Goal: Information Seeking & Learning: Learn about a topic

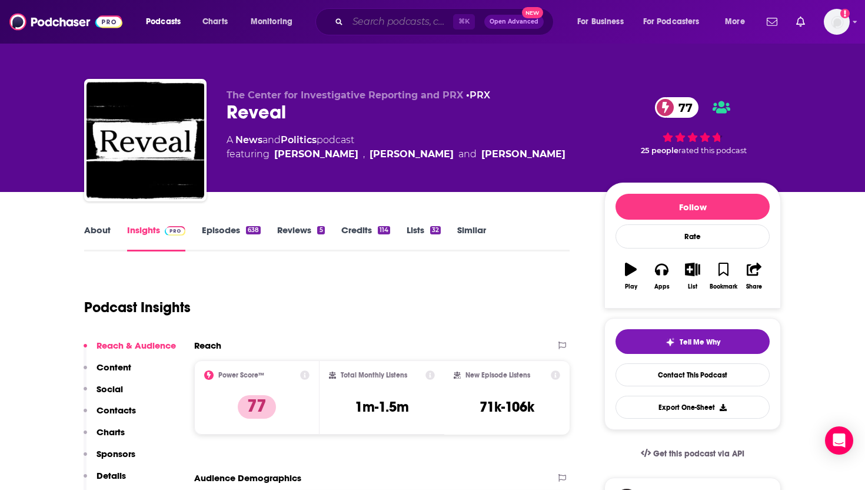
click at [355, 22] on input "Search podcasts, credits, & more..." at bounding box center [400, 21] width 105 height 19
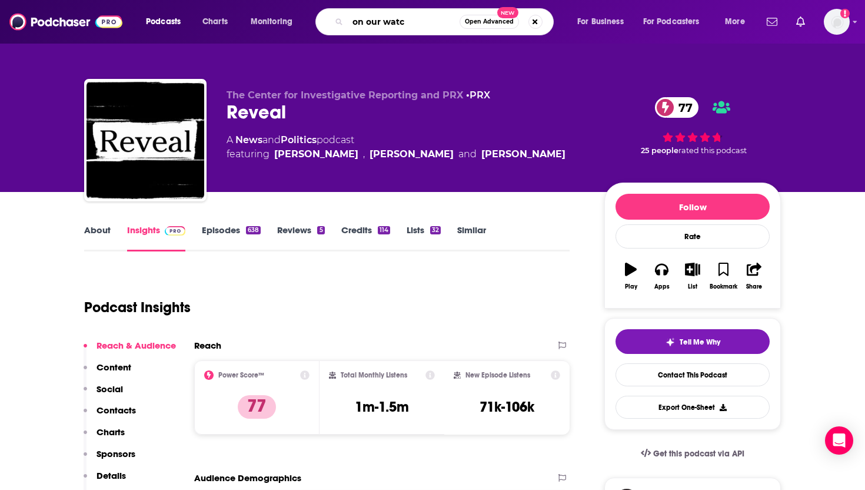
type input "on our watch"
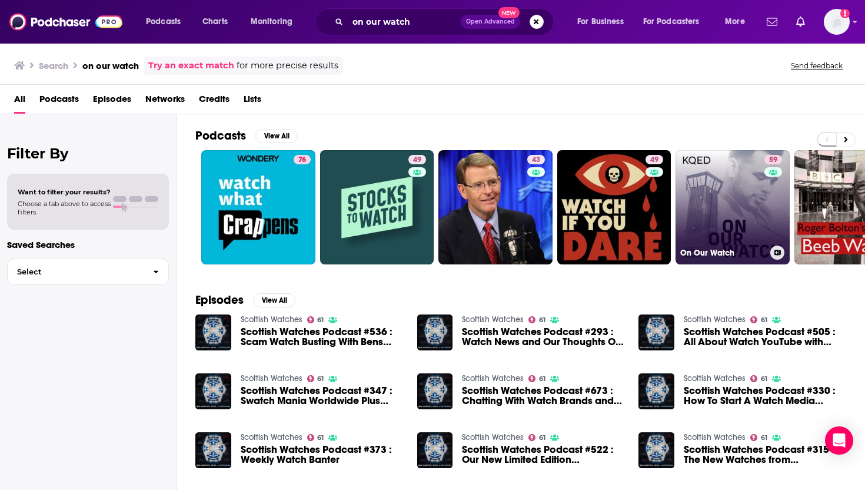
click at [722, 174] on link "59 On Our Watch" at bounding box center [733, 207] width 114 height 114
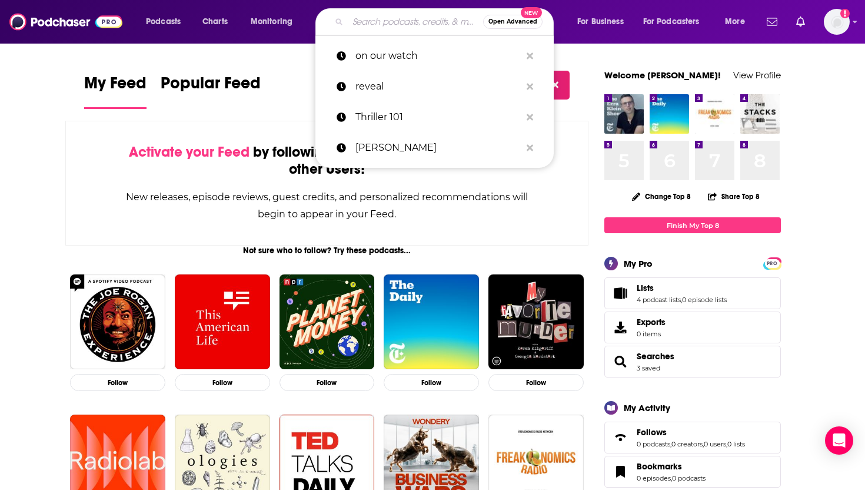
click at [412, 25] on input "Search podcasts, credits, & more..." at bounding box center [415, 21] width 135 height 19
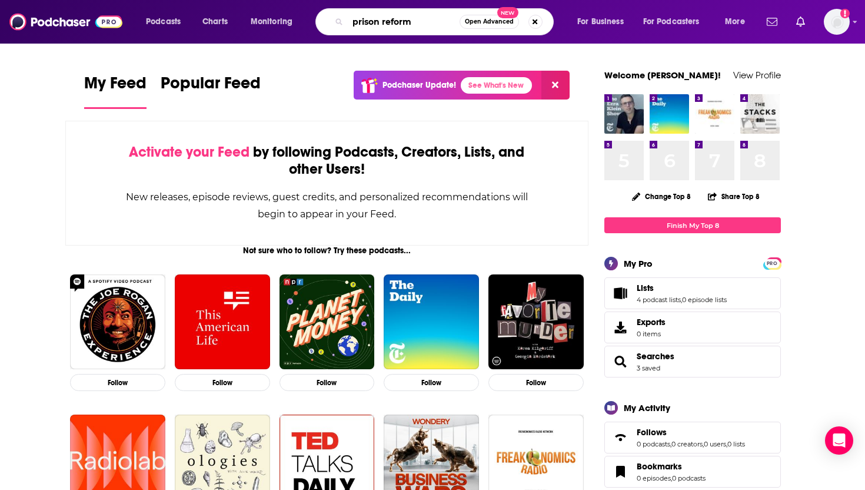
type input "prison reform"
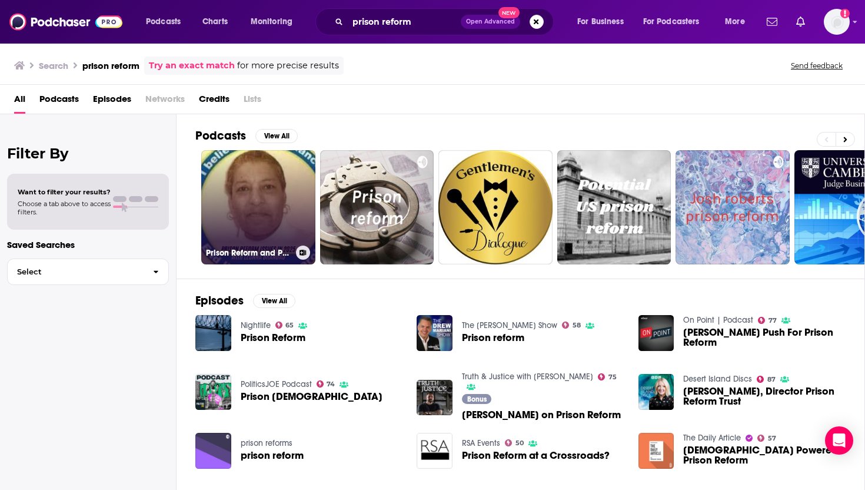
click at [253, 209] on link "Prison Reform and Prison Issues in [DATE]" at bounding box center [258, 207] width 114 height 114
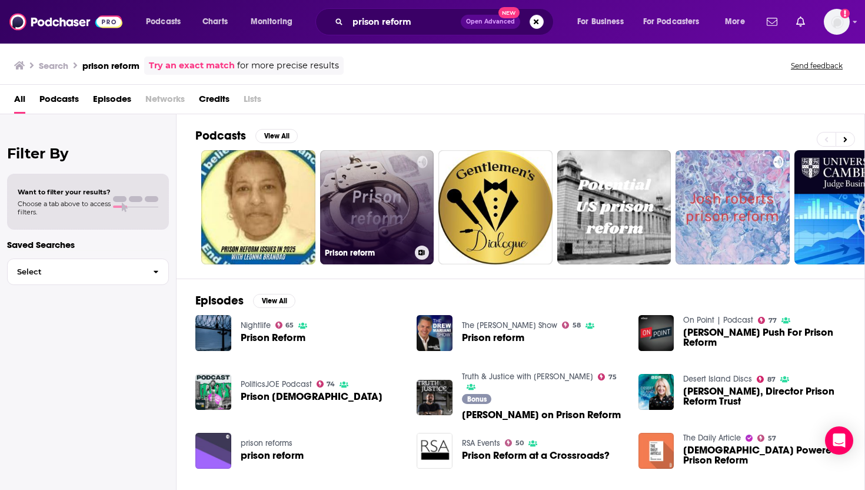
click at [373, 184] on link "Prison reform" at bounding box center [377, 207] width 114 height 114
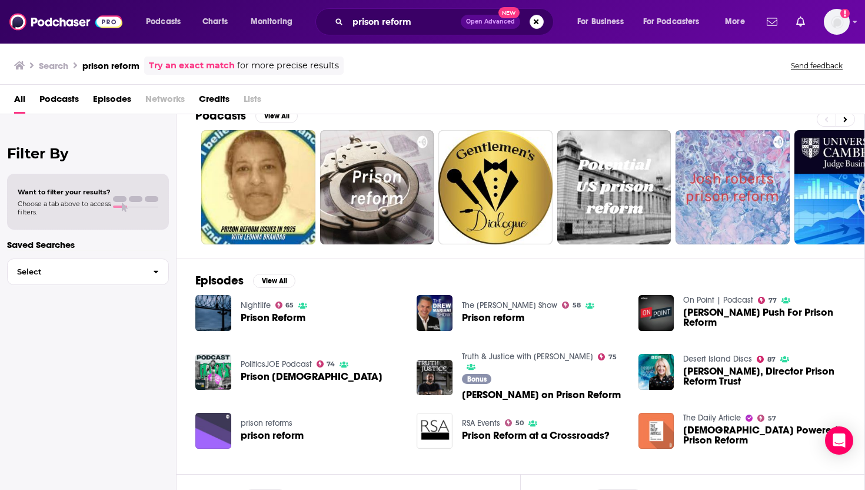
scroll to position [24, 0]
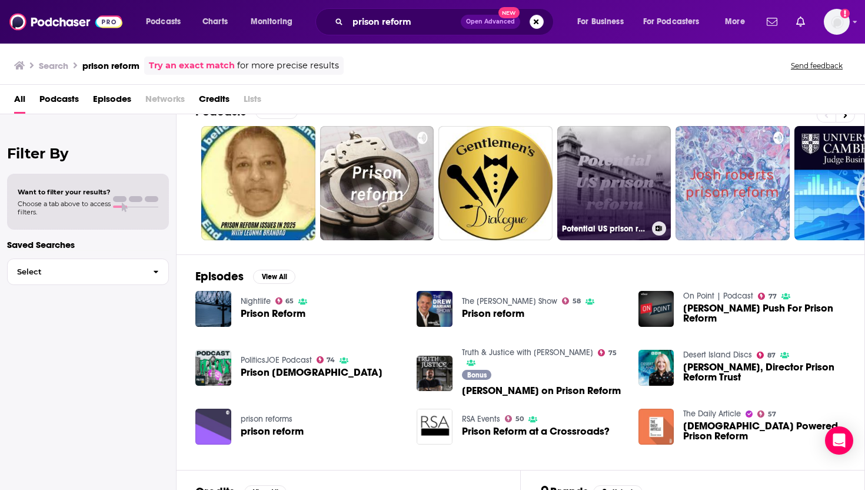
click at [627, 143] on link "Potential US prison reform" at bounding box center [614, 183] width 114 height 114
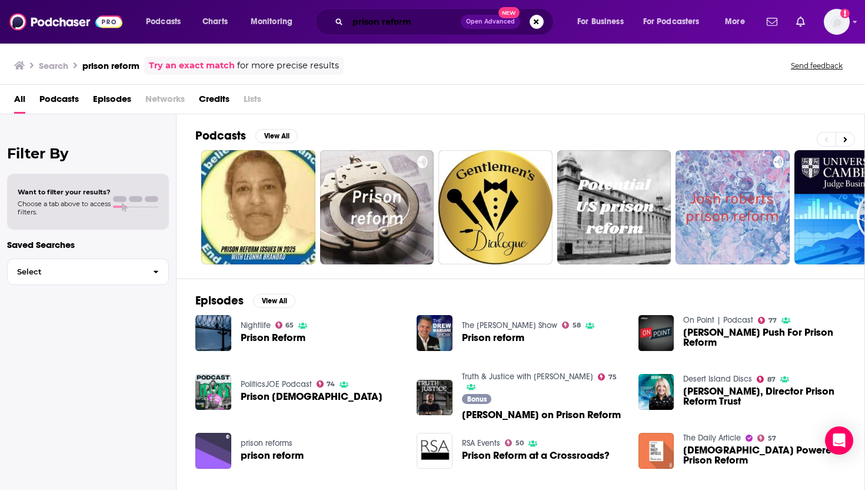
click at [374, 28] on input "prison reform" at bounding box center [404, 21] width 113 height 19
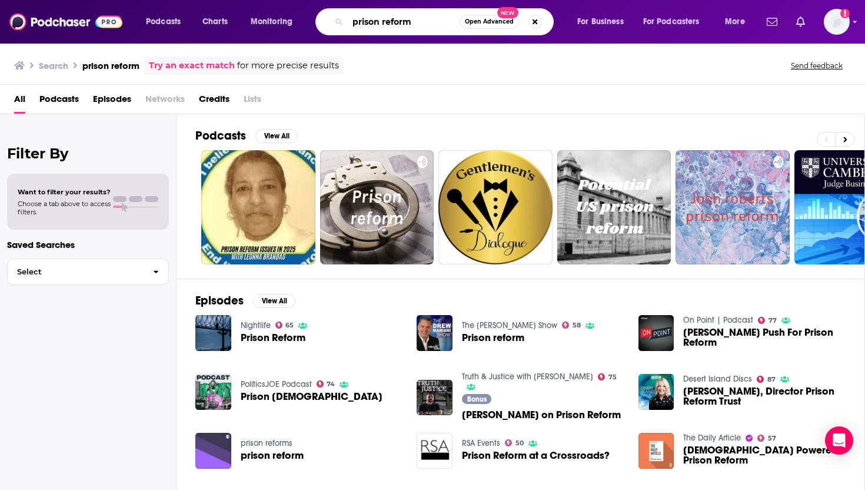
click at [374, 28] on input "prison reform" at bounding box center [404, 21] width 112 height 19
click at [375, 24] on input "prison reform" at bounding box center [404, 21] width 112 height 19
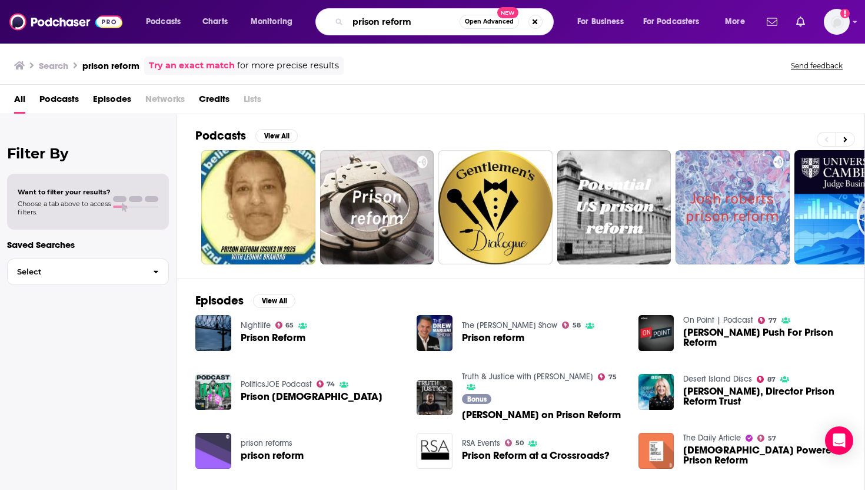
click at [375, 24] on input "prison reform" at bounding box center [404, 21] width 112 height 19
type input "criminal justice"
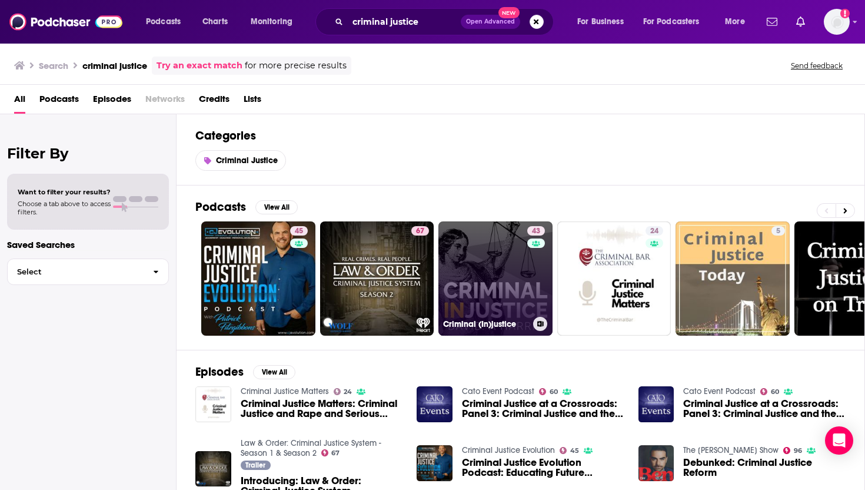
click at [469, 268] on link "43 Criminal (In)justice" at bounding box center [495, 278] width 114 height 114
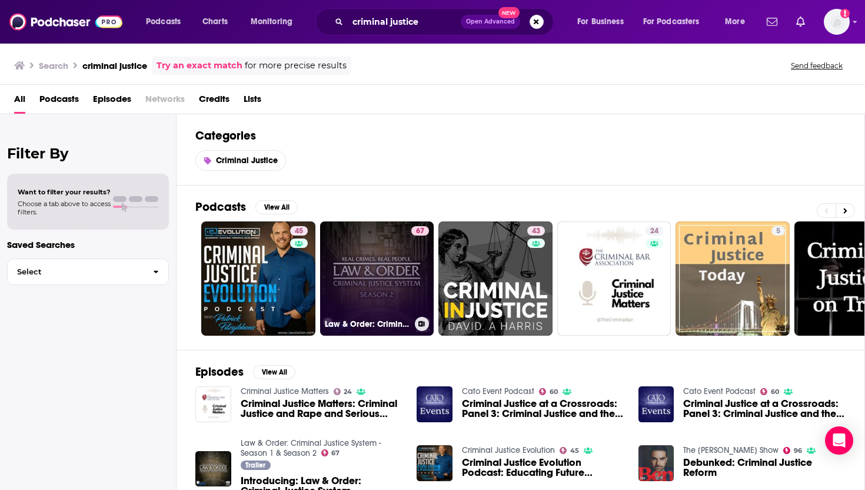
click at [382, 284] on link "67 Law & Order: Criminal Justice System - Season 1 & Season 2" at bounding box center [377, 278] width 114 height 114
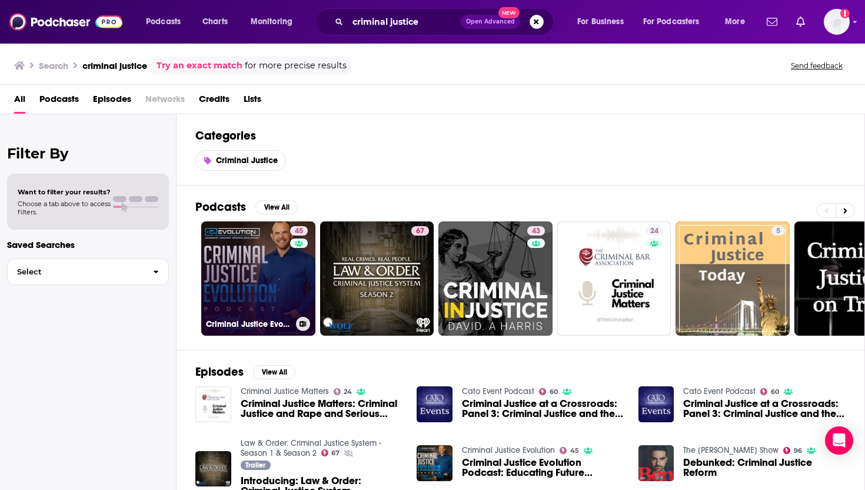
click at [252, 264] on link "45 Criminal Justice Evolution" at bounding box center [258, 278] width 114 height 114
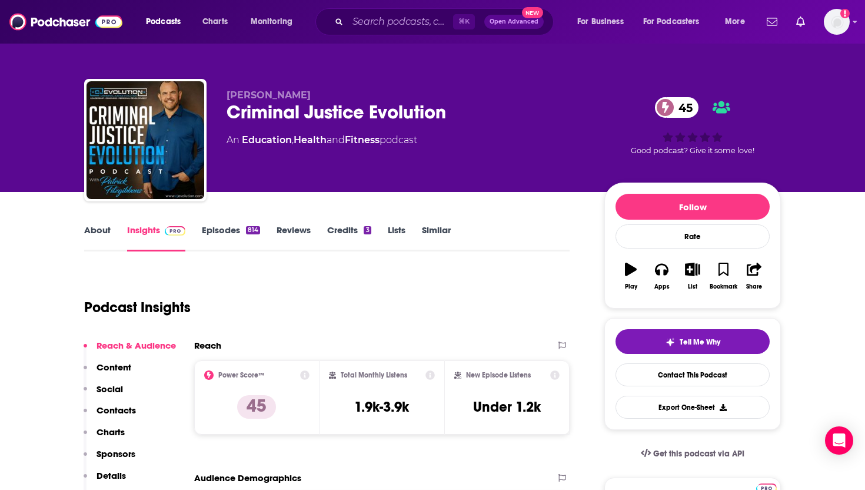
click at [84, 227] on link "About" at bounding box center [97, 237] width 26 height 27
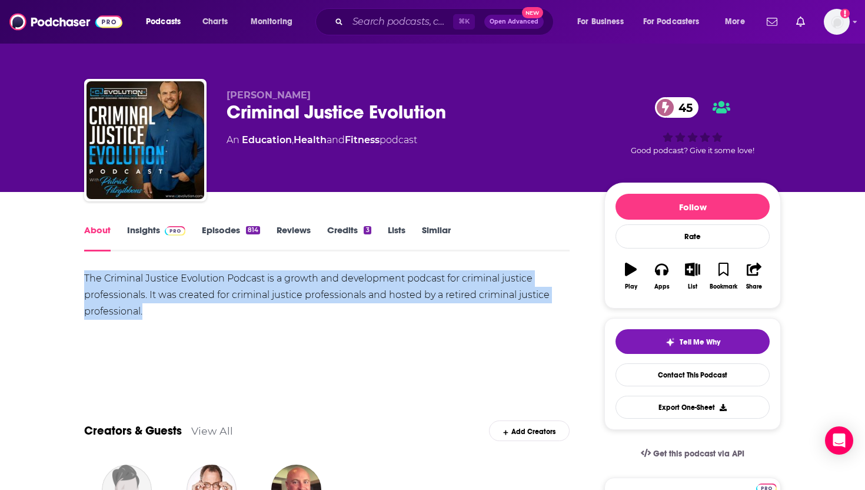
drag, startPoint x: 68, startPoint y: 277, endPoint x: 227, endPoint y: 331, distance: 168.1
click at [227, 331] on div "The Criminal Justice Evolution Podcast is a growth and development podcast for …" at bounding box center [327, 311] width 486 height 82
